Goal: Task Accomplishment & Management: Manage account settings

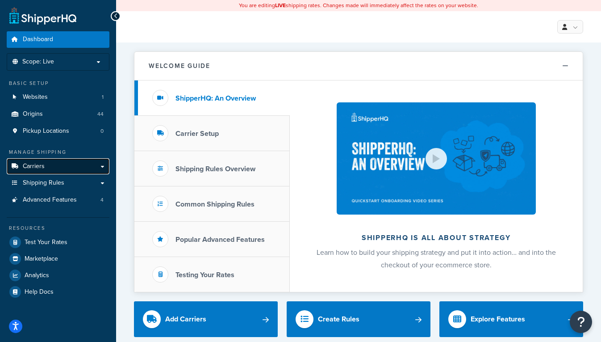
click at [53, 167] on link "Carriers" at bounding box center [58, 166] width 103 height 17
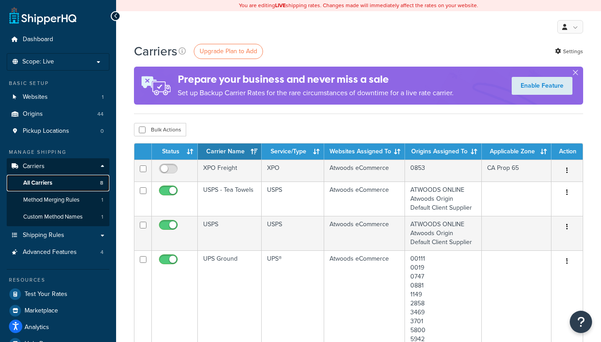
click at [44, 182] on span "All Carriers" at bounding box center [37, 183] width 29 height 8
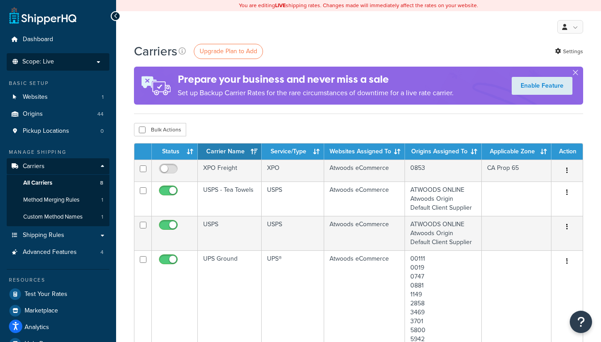
click at [93, 66] on li "Scope: Live Development Integration Test" at bounding box center [58, 61] width 103 height 17
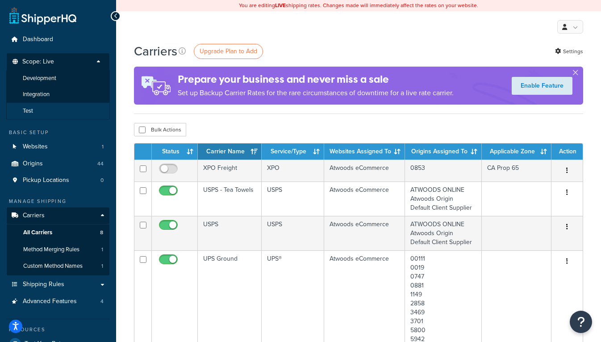
click at [39, 110] on li "Test" at bounding box center [58, 111] width 104 height 17
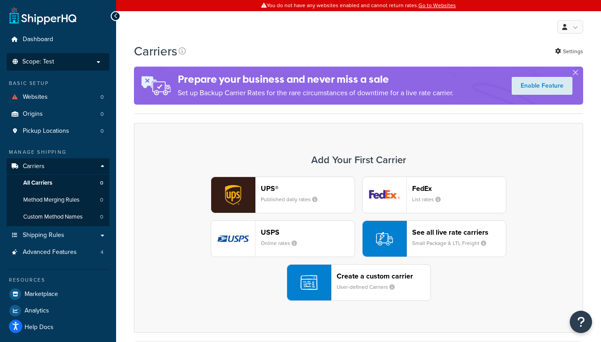
click at [81, 61] on p "Scope: Test" at bounding box center [58, 62] width 95 height 8
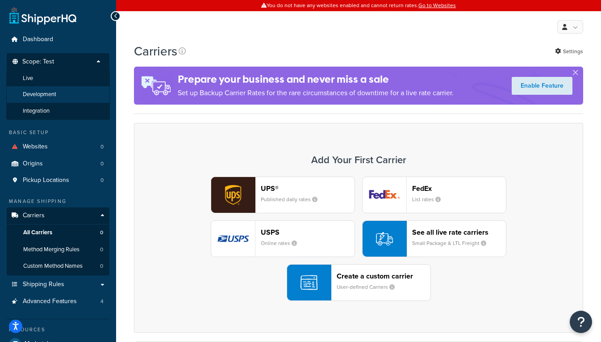
click at [62, 98] on li "Development" at bounding box center [58, 94] width 104 height 17
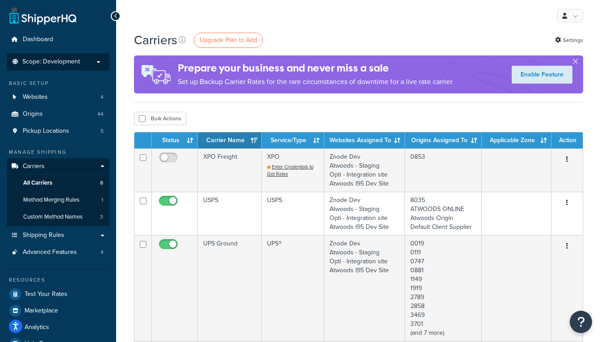
click at [101, 62] on p "Scope: Development" at bounding box center [58, 62] width 95 height 8
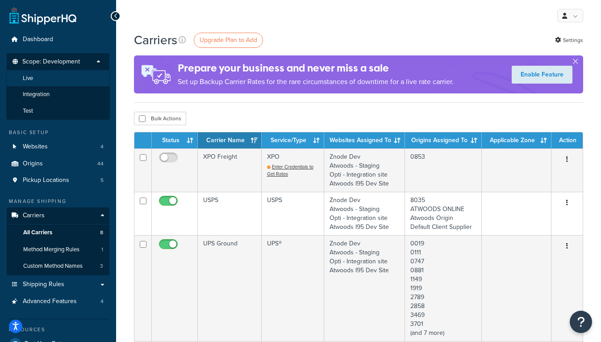
click at [60, 80] on li "Live" at bounding box center [58, 78] width 104 height 17
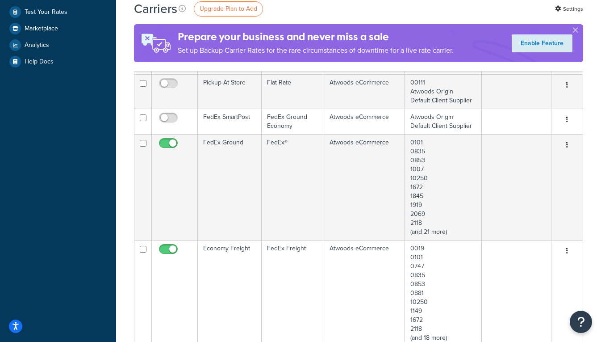
scroll to position [170, 0]
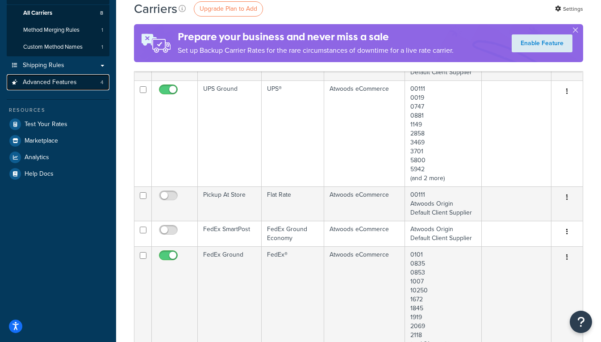
click at [78, 76] on link "Advanced Features 4" at bounding box center [58, 82] width 103 height 17
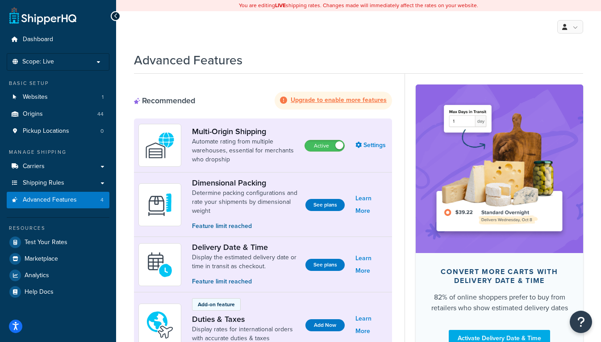
click at [286, 100] on icon at bounding box center [283, 99] width 7 height 7
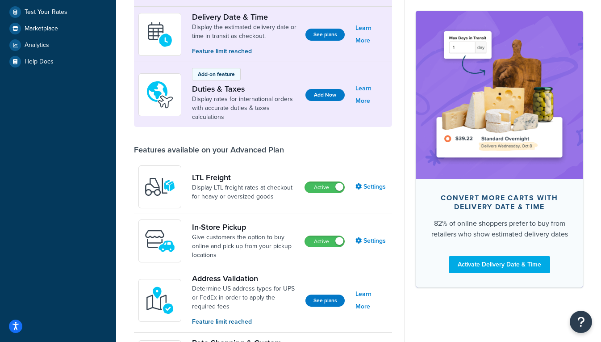
scroll to position [15, 0]
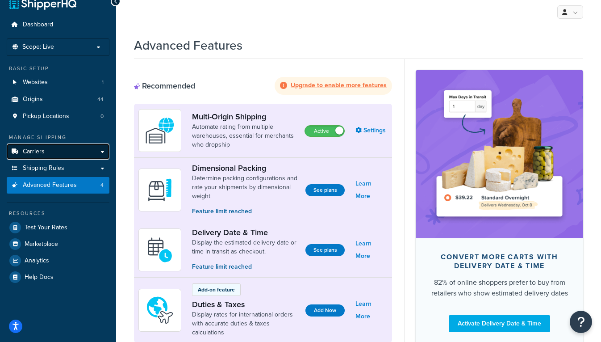
click at [29, 152] on span "Carriers" at bounding box center [34, 152] width 22 height 8
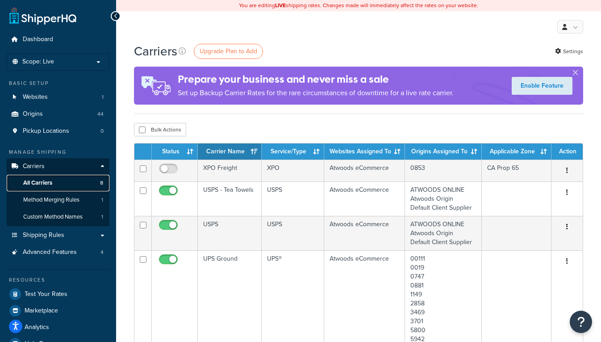
click at [35, 183] on span "All Carriers" at bounding box center [37, 183] width 29 height 8
click at [36, 180] on span "All Carriers" at bounding box center [37, 183] width 29 height 8
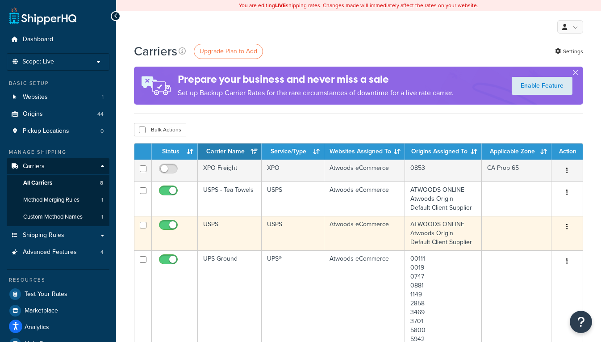
click at [234, 238] on td "USPS" at bounding box center [230, 233] width 64 height 34
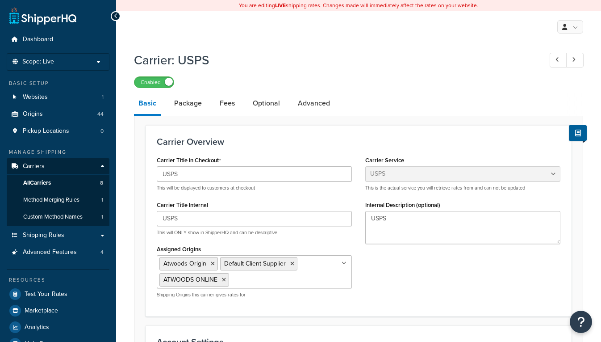
select select "usps"
select select "ONLINE"
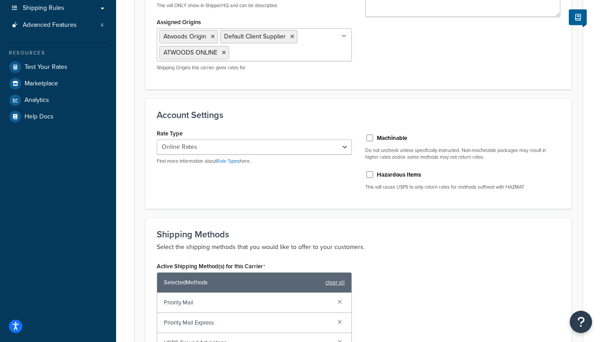
scroll to position [299, 0]
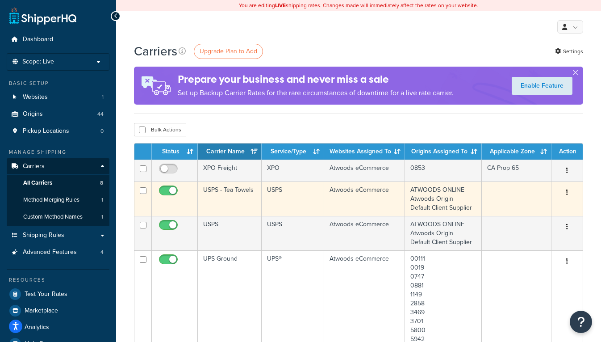
click at [234, 203] on td "USPS - Tea Towels" at bounding box center [230, 198] width 64 height 34
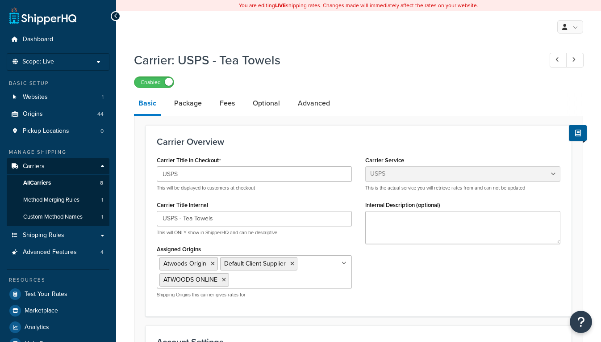
select select "usps"
select select "ONLINE"
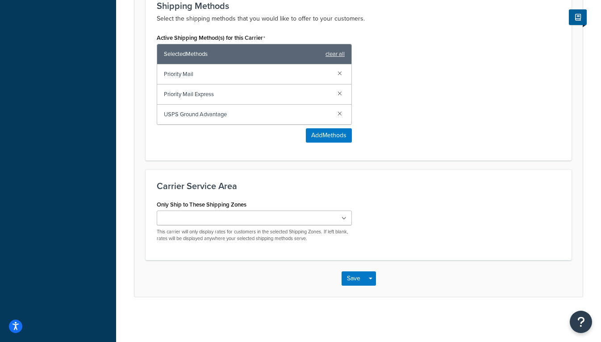
scroll to position [454, 0]
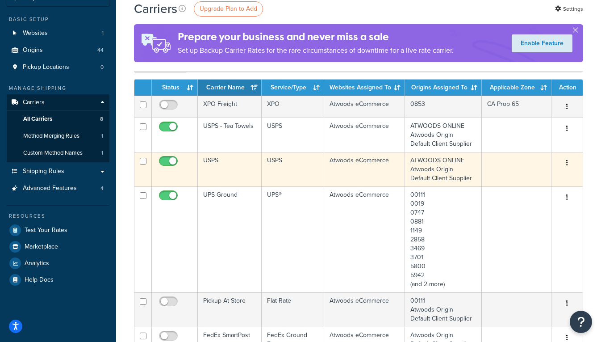
scroll to position [99, 0]
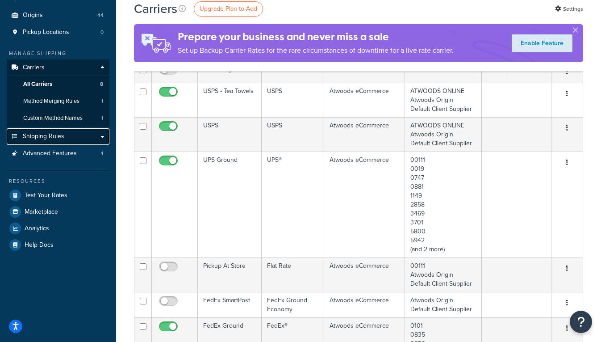
click at [86, 138] on link "Shipping Rules" at bounding box center [58, 136] width 103 height 17
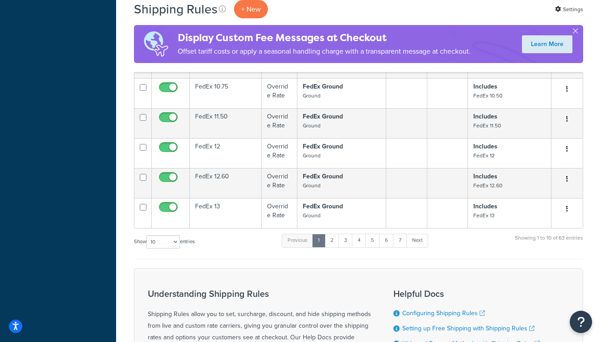
scroll to position [444, 0]
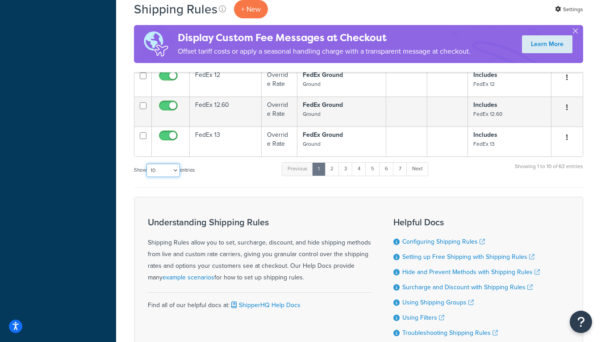
click at [175, 171] on select "10 15 25 50 100 1000" at bounding box center [162, 169] width 33 height 13
select select "1000"
click at [147, 164] on select "10 15 25 50 100 1000" at bounding box center [162, 169] width 33 height 13
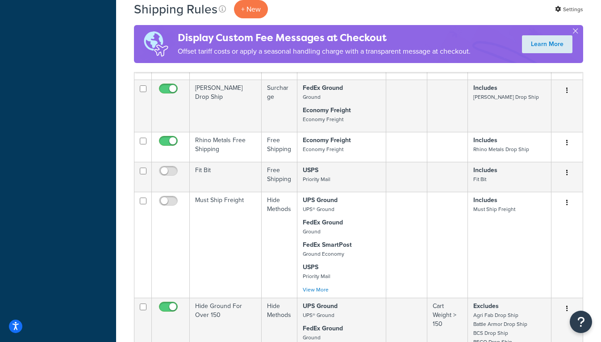
scroll to position [2220, 0]
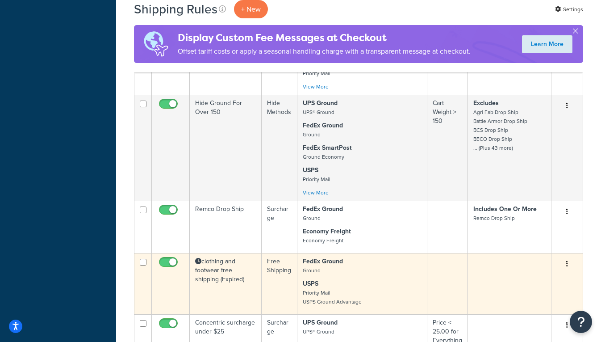
click at [568, 265] on button "button" at bounding box center [567, 264] width 13 height 14
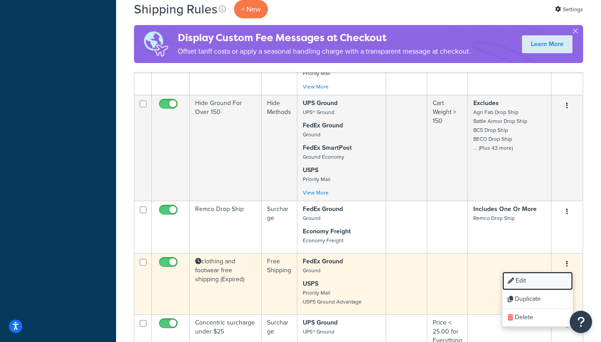
click at [511, 278] on icon at bounding box center [511, 280] width 6 height 6
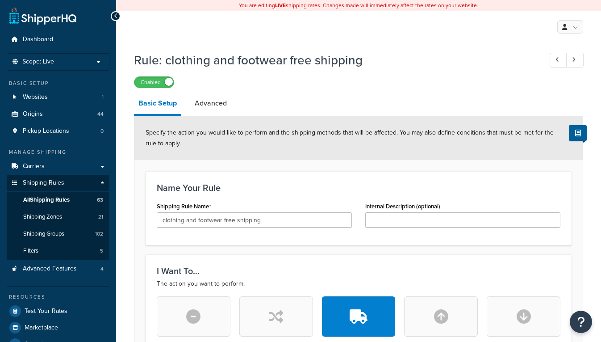
select select "SHIPPING_GROUP"
click at [220, 105] on link "Advanced" at bounding box center [210, 102] width 41 height 21
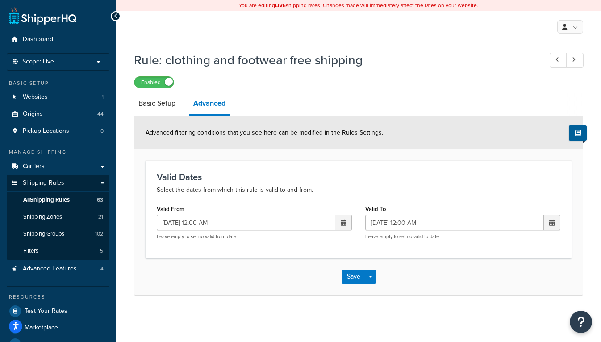
select select "SHIPPING_GROUP"
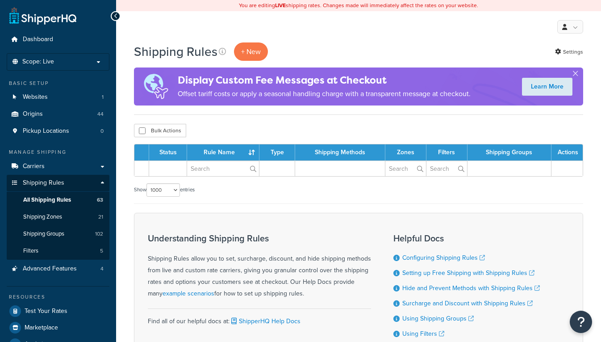
select select "1000"
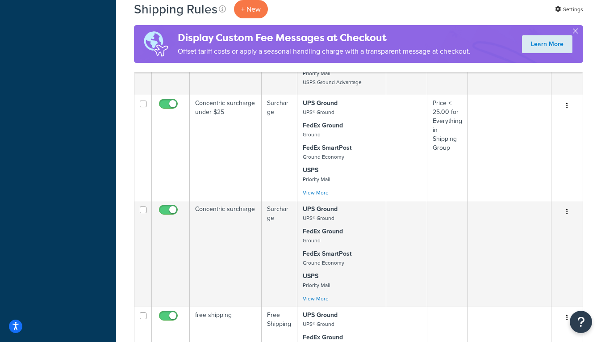
scroll to position [2629, 0]
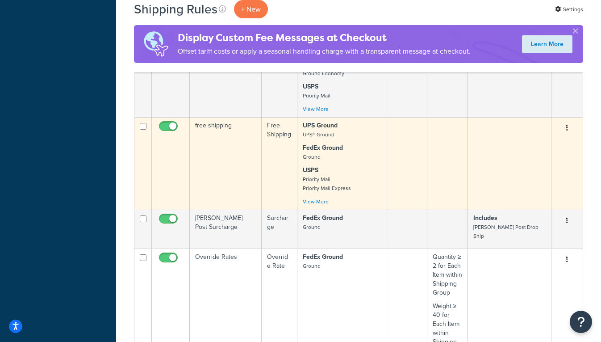
click at [570, 129] on button "button" at bounding box center [567, 128] width 13 height 14
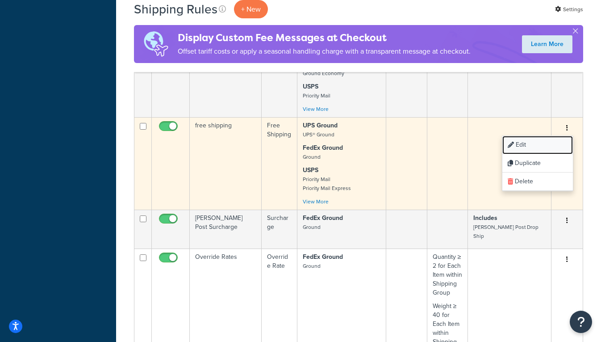
click at [546, 142] on link "Edit" at bounding box center [537, 145] width 71 height 18
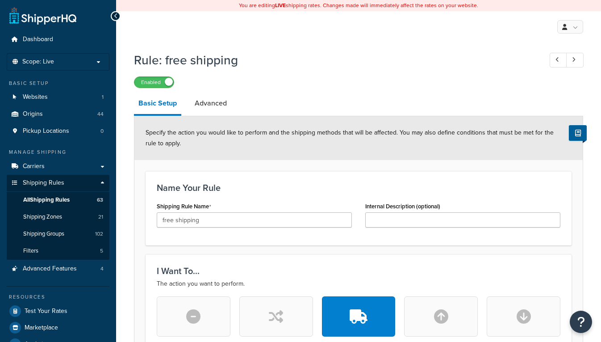
select select "SHIPPING_GROUP"
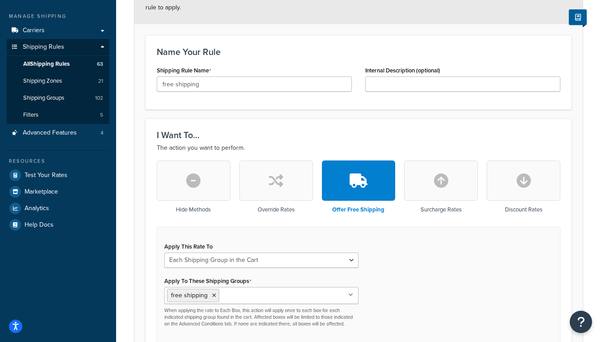
scroll to position [157, 0]
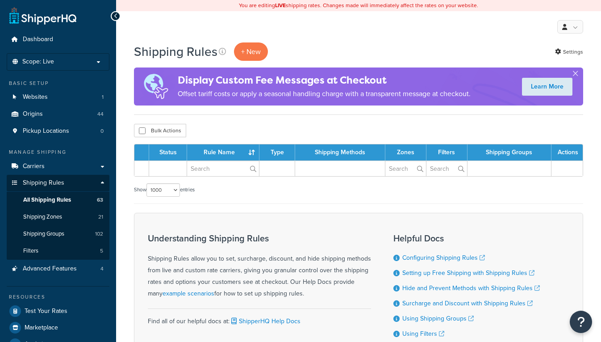
select select "1000"
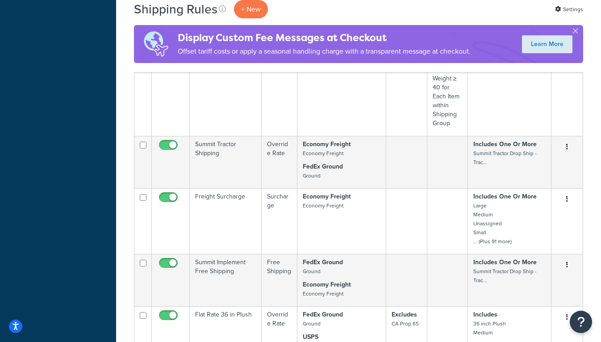
scroll to position [2960, 0]
